Goal: Task Accomplishment & Management: Manage account settings

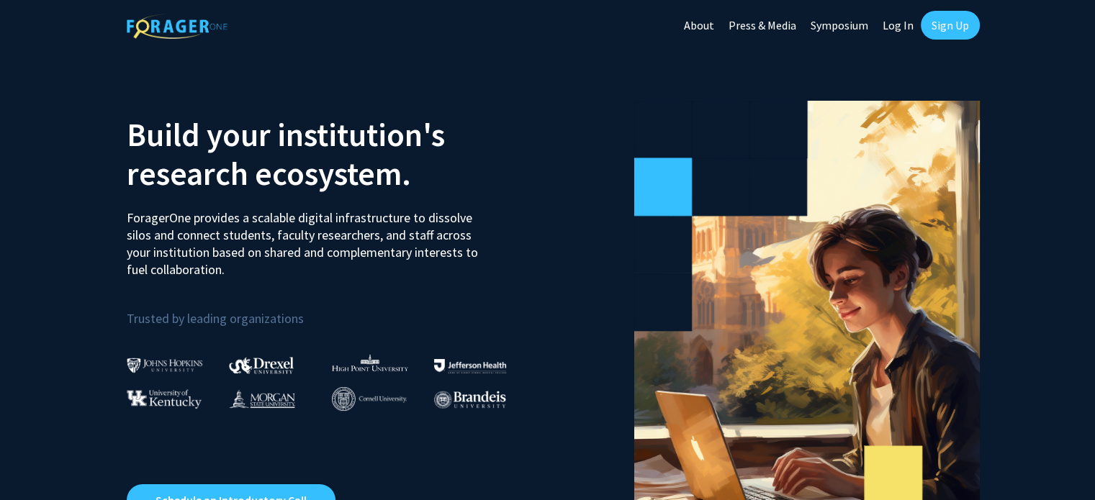
click at [949, 24] on link "Sign Up" at bounding box center [950, 25] width 59 height 29
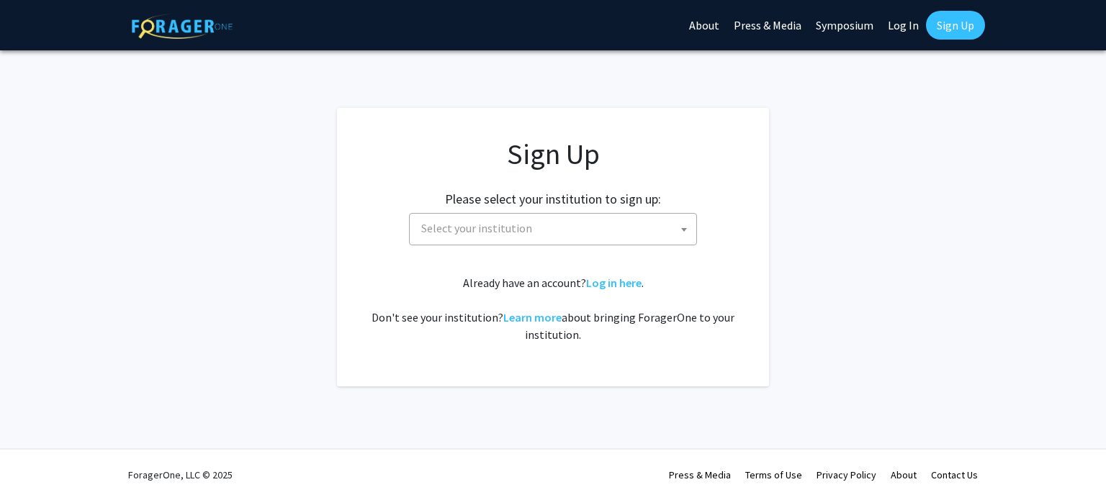
click at [481, 230] on span "Select your institution" at bounding box center [476, 228] width 111 height 14
type input "cornell"
click at [896, 30] on link "Log In" at bounding box center [902, 25] width 45 height 50
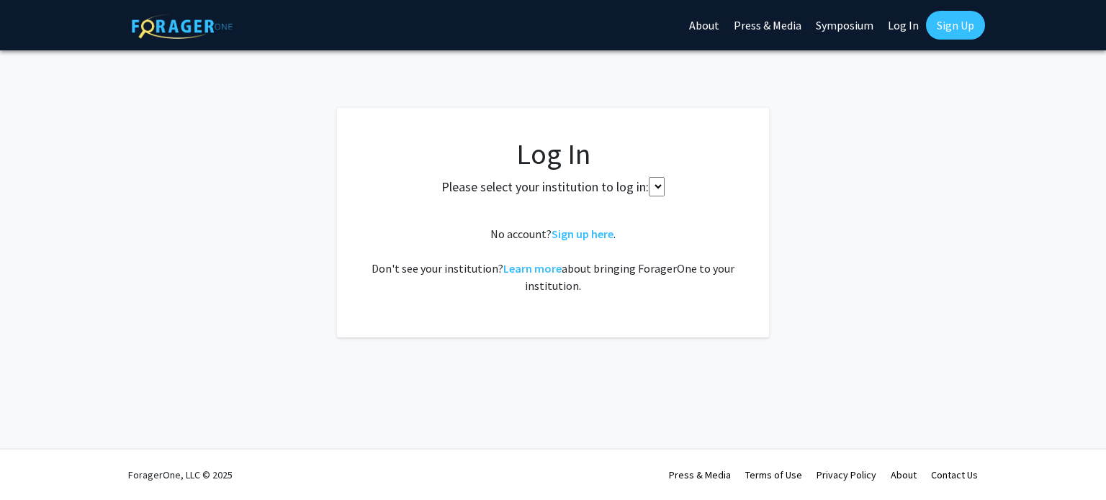
select select
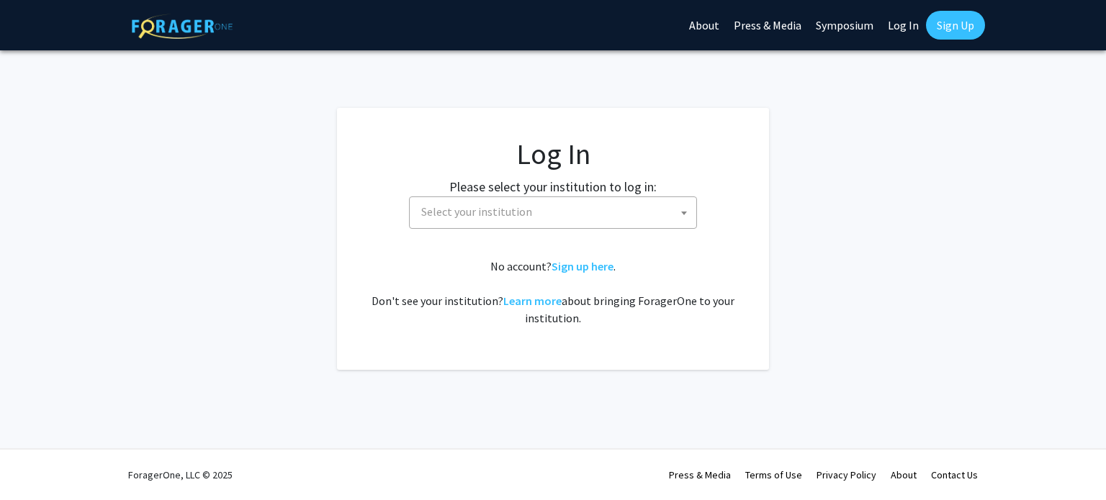
click at [540, 207] on span "Select your institution" at bounding box center [555, 212] width 281 height 30
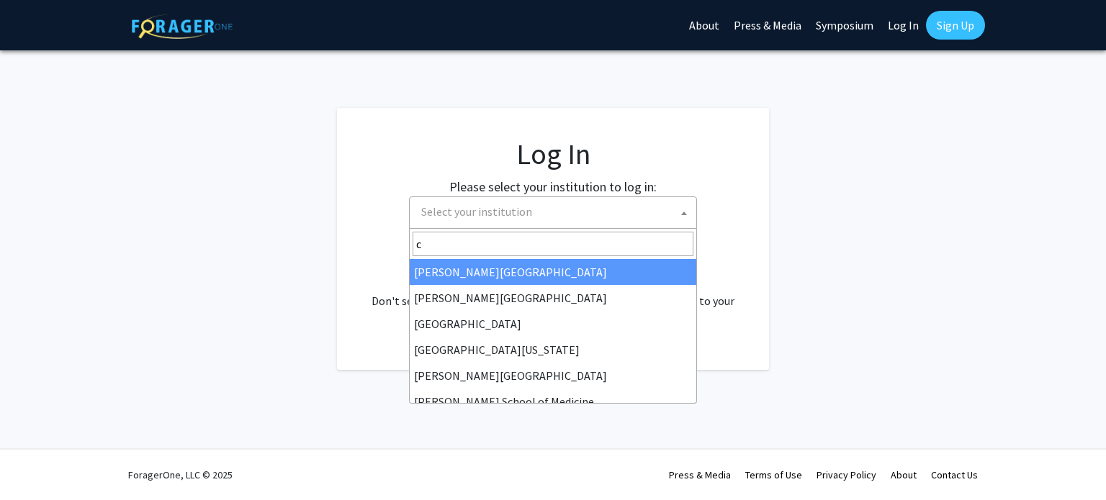
type input "co"
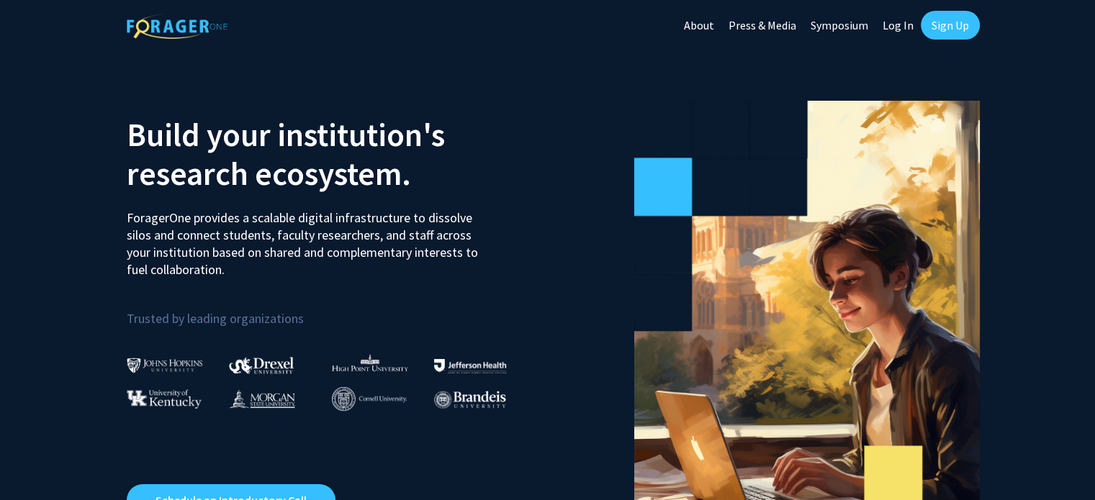
click at [898, 30] on link "Log In" at bounding box center [897, 25] width 45 height 50
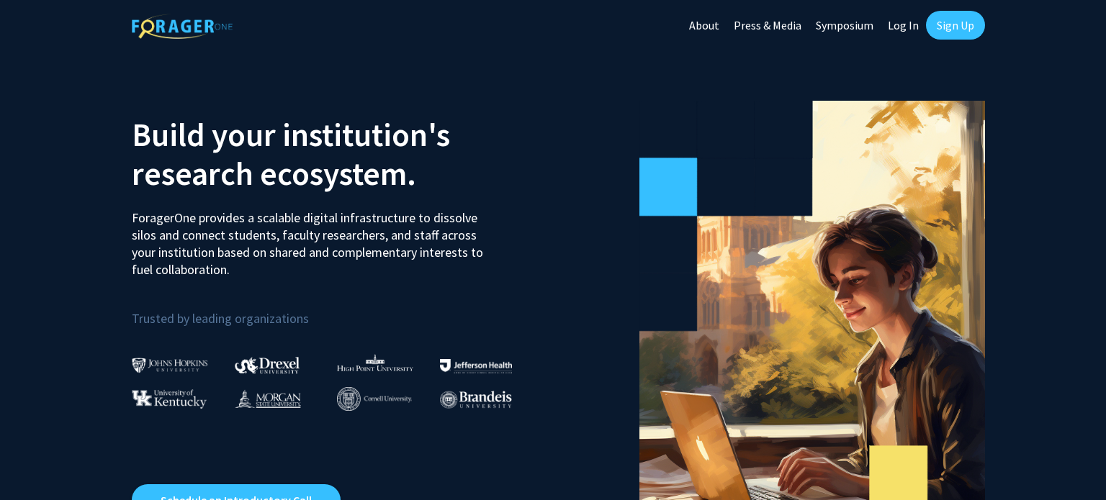
select select
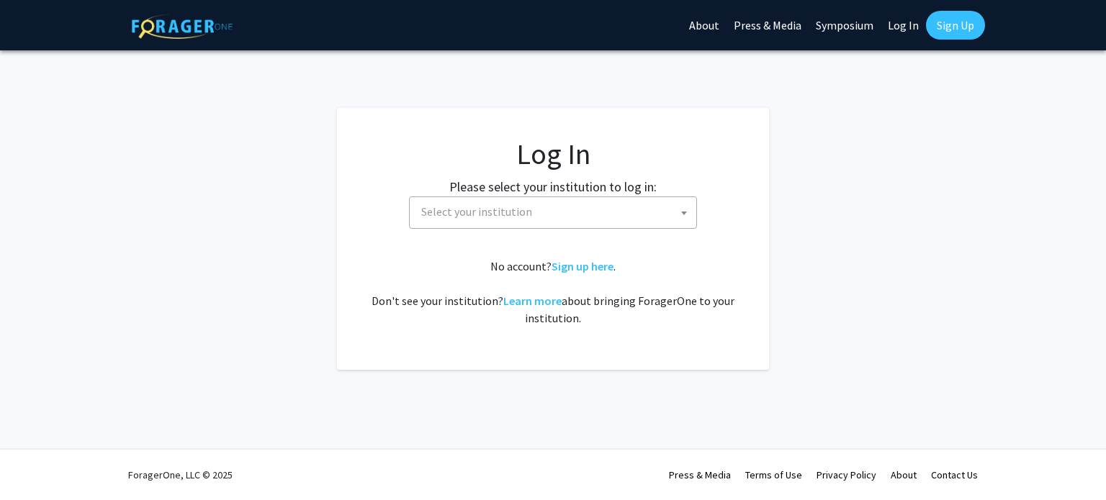
click at [537, 207] on span "Select your institution" at bounding box center [555, 212] width 281 height 30
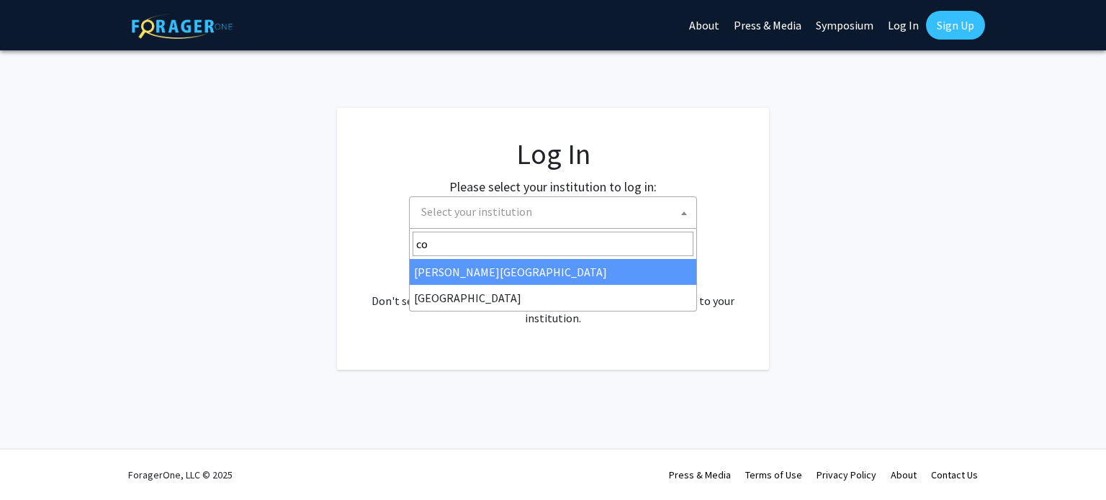
type input "c"
